Goal: Task Accomplishment & Management: Use online tool/utility

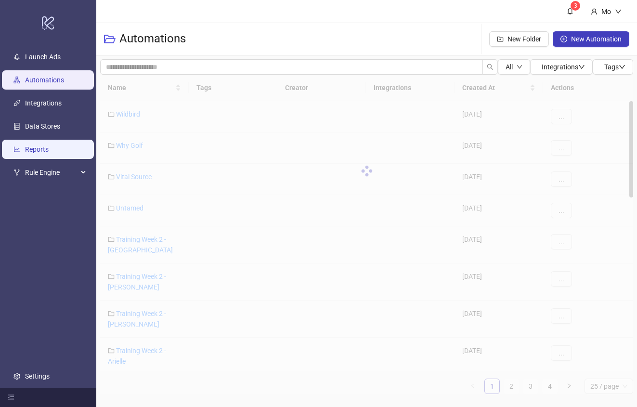
click at [47, 148] on link "Reports" at bounding box center [37, 149] width 24 height 8
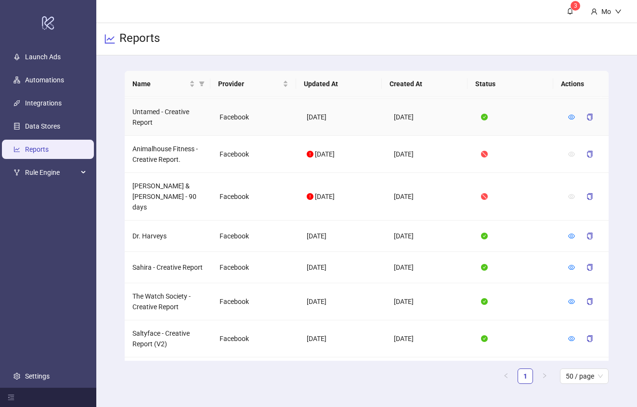
scroll to position [247, 0]
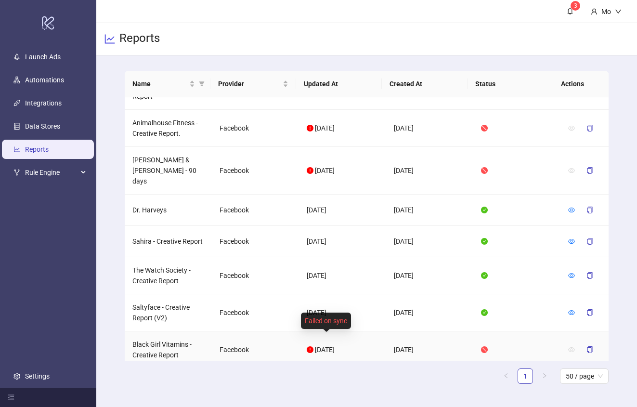
click at [307, 346] on icon "exclamation-circle" at bounding box center [310, 349] width 7 height 7
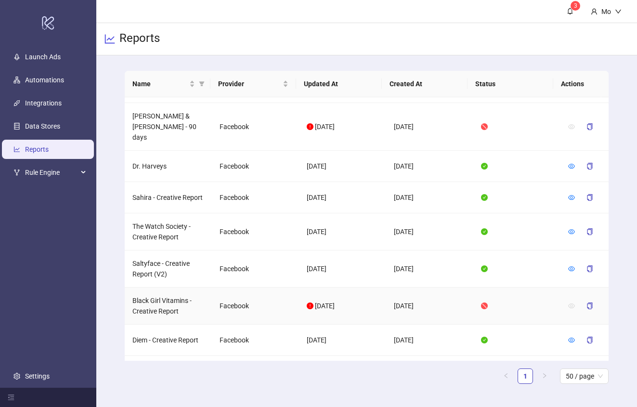
scroll to position [329, 0]
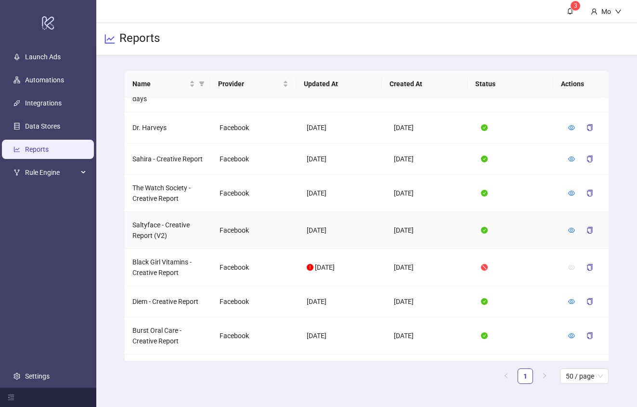
click at [166, 236] on td "Saltyface - Creative Report (V2)" at bounding box center [168, 230] width 87 height 37
click at [159, 250] on td "Black Girl Vitamins - Creative Report" at bounding box center [168, 267] width 87 height 37
click at [160, 256] on td "Black Girl Vitamins - Creative Report" at bounding box center [168, 267] width 87 height 37
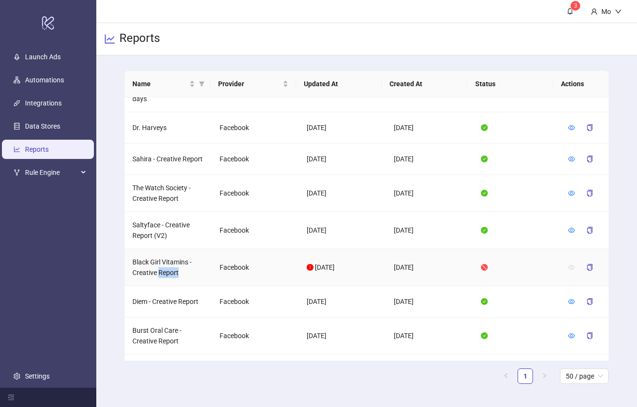
click at [160, 256] on td "Black Girl Vitamins - Creative Report" at bounding box center [168, 267] width 87 height 37
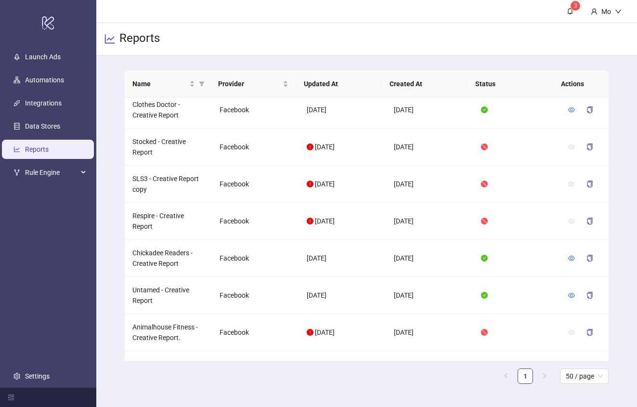
scroll to position [0, 0]
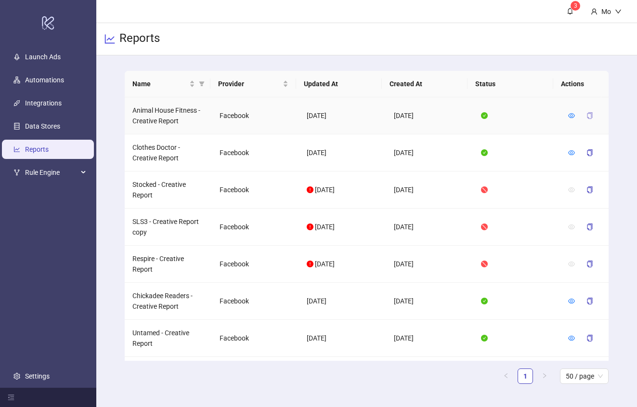
click at [586, 113] on icon "copy" at bounding box center [589, 115] width 7 height 7
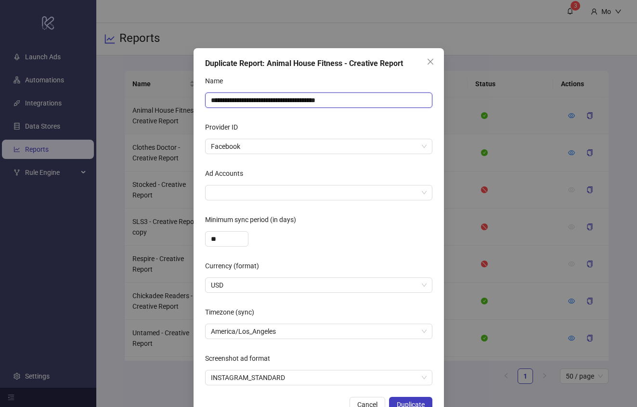
drag, startPoint x: 271, startPoint y: 102, endPoint x: 183, endPoint y: 106, distance: 88.1
click at [183, 106] on div "**********" at bounding box center [318, 203] width 637 height 407
click at [275, 93] on input "**********" at bounding box center [318, 99] width 227 height 15
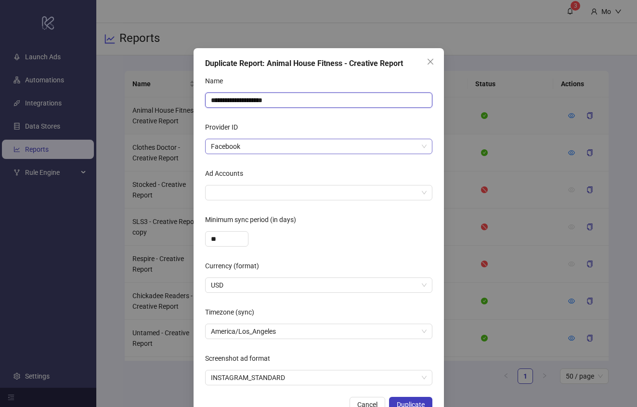
click at [263, 141] on span "Facebook" at bounding box center [319, 146] width 216 height 14
type input "**********"
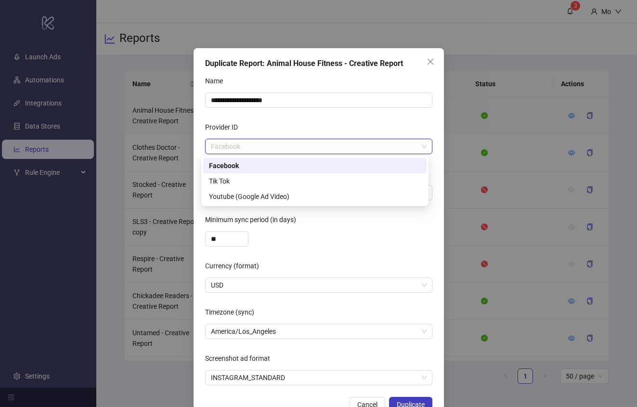
click at [263, 141] on span "Facebook" at bounding box center [319, 146] width 216 height 14
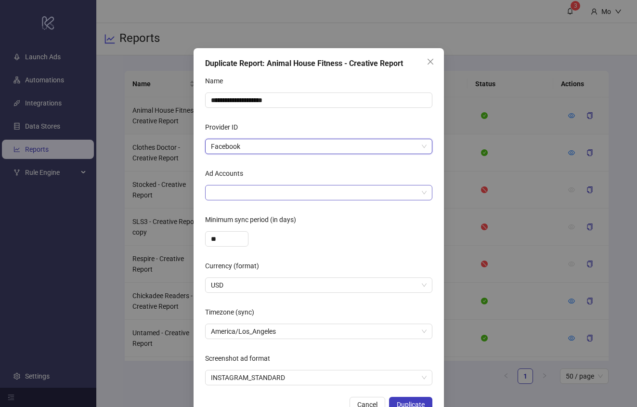
click at [246, 188] on div at bounding box center [313, 192] width 213 height 13
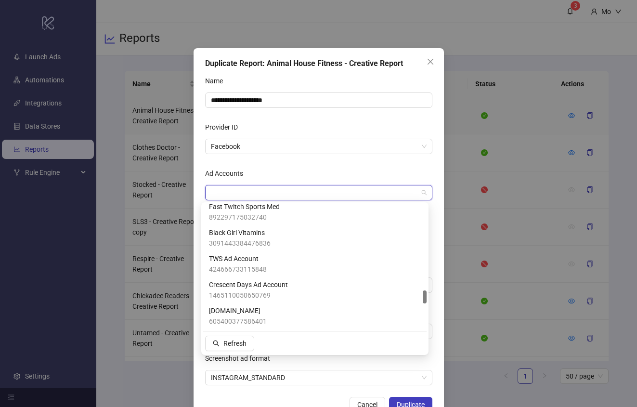
scroll to position [756, 0]
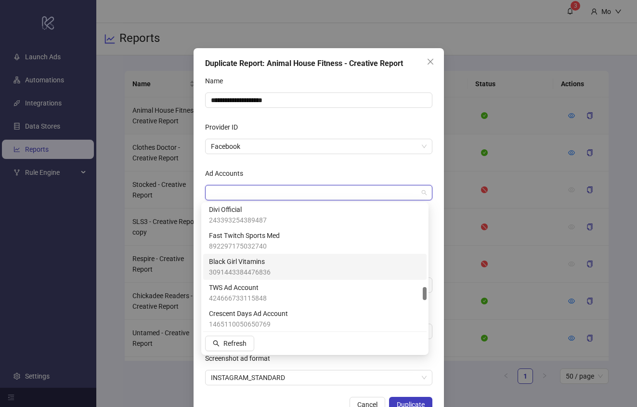
click at [243, 268] on span "3091443384476836" at bounding box center [240, 272] width 62 height 11
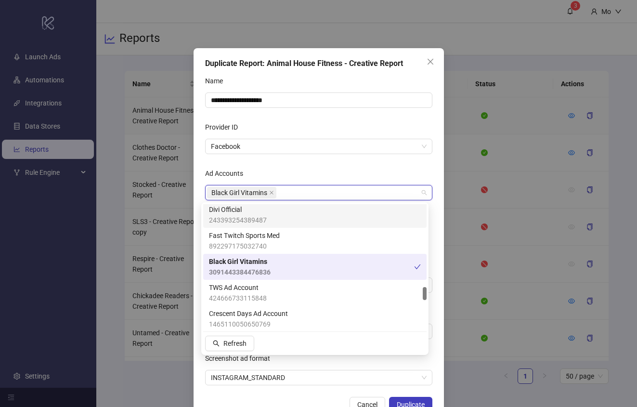
click at [301, 174] on div "Ad Accounts" at bounding box center [318, 175] width 227 height 19
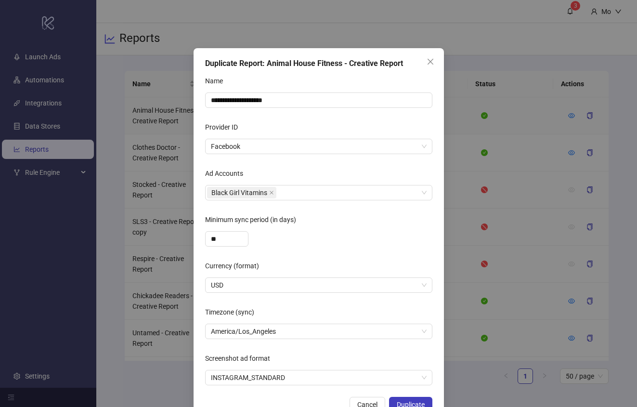
scroll to position [26, 0]
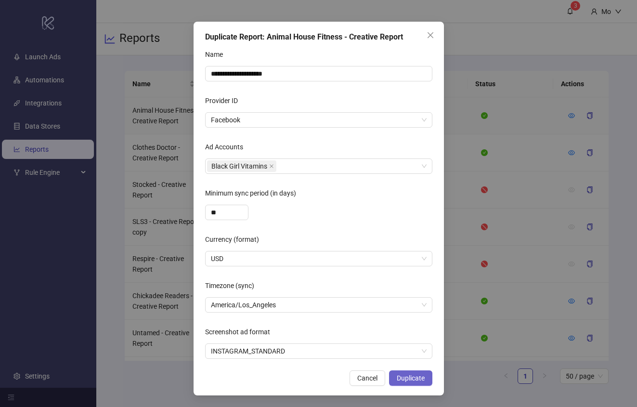
click at [414, 371] on button "Duplicate" at bounding box center [410, 377] width 43 height 15
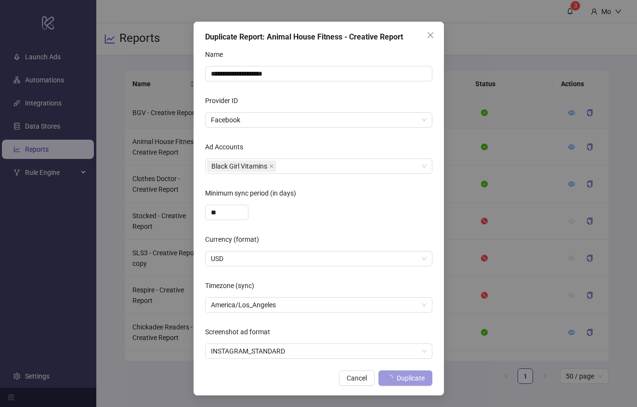
scroll to position [0, 0]
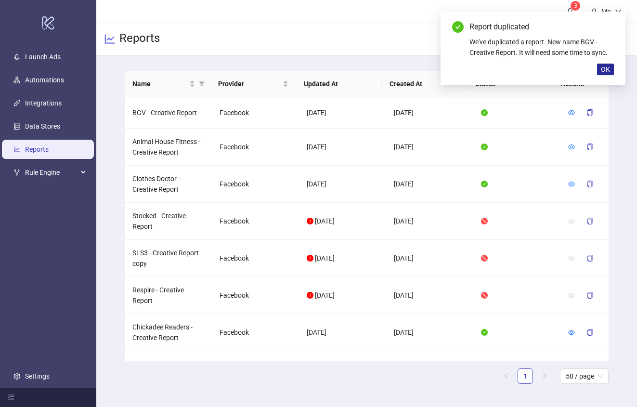
click at [609, 70] on span "OK" at bounding box center [605, 69] width 9 height 8
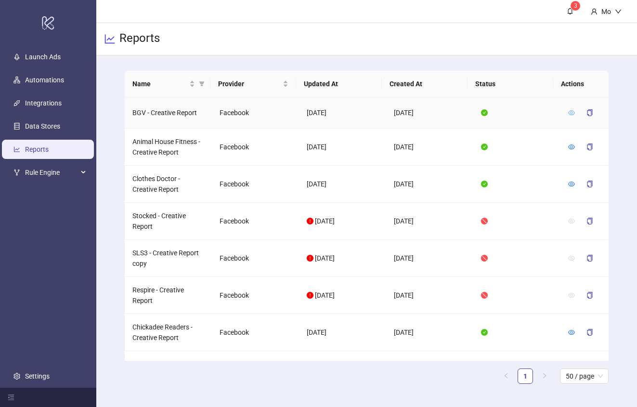
click at [568, 112] on icon "eye" at bounding box center [571, 112] width 7 height 7
